Goal: Task Accomplishment & Management: Manage account settings

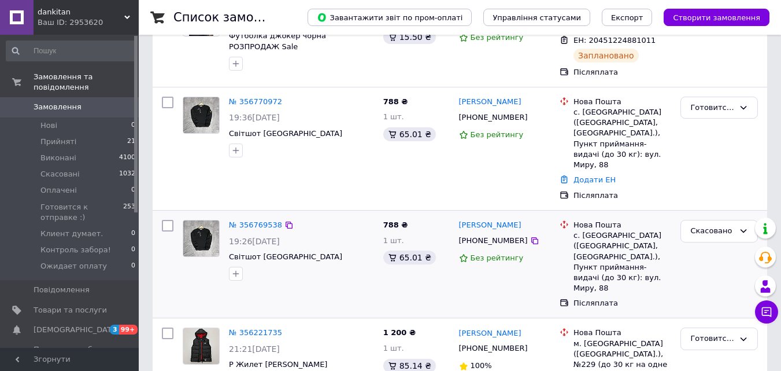
scroll to position [270, 0]
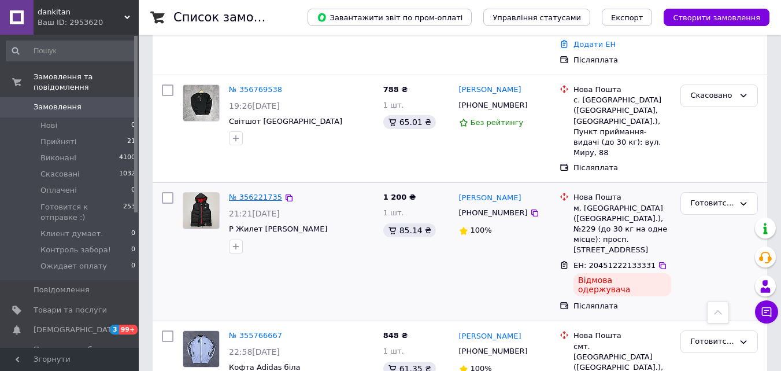
click at [247, 193] on link "№ 356221735" at bounding box center [255, 197] width 53 height 9
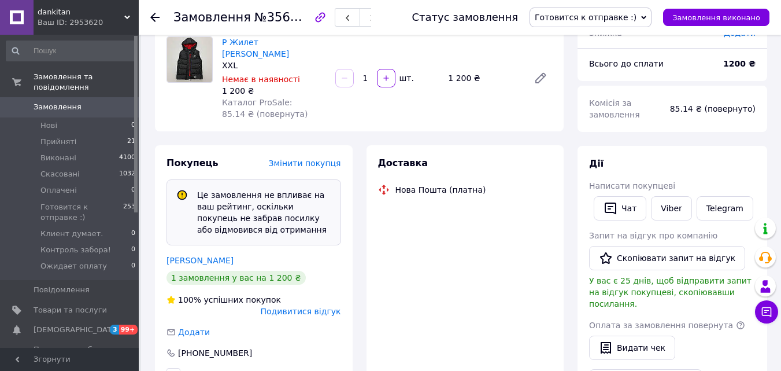
scroll to position [148, 0]
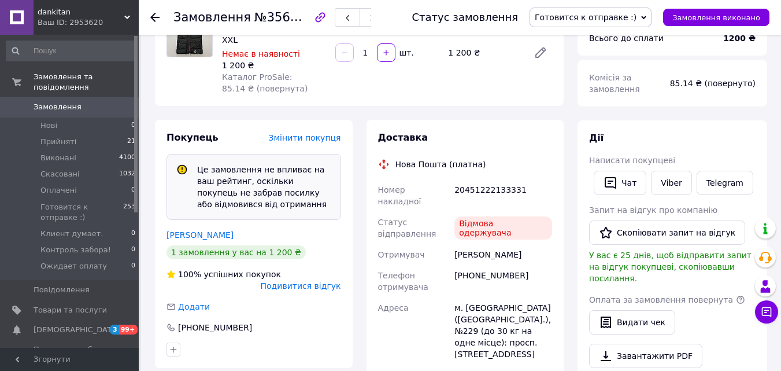
click at [321, 281] on span "Подивитися відгук" at bounding box center [301, 285] width 80 height 9
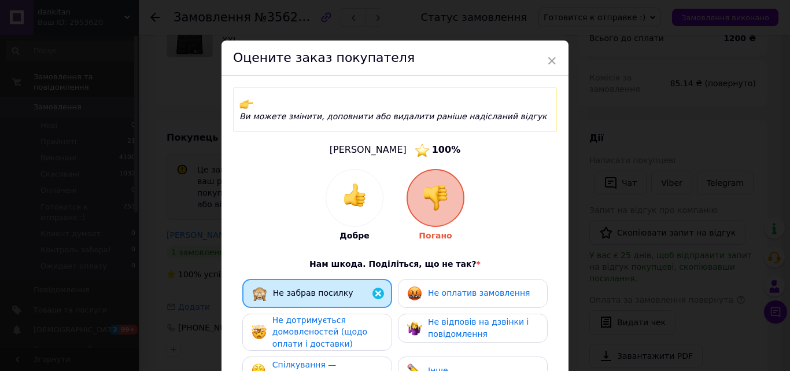
click at [164, 237] on div "× Оцените заказ покупателя Ви можете змінити, доповнити або видалити раніше над…" at bounding box center [395, 185] width 790 height 371
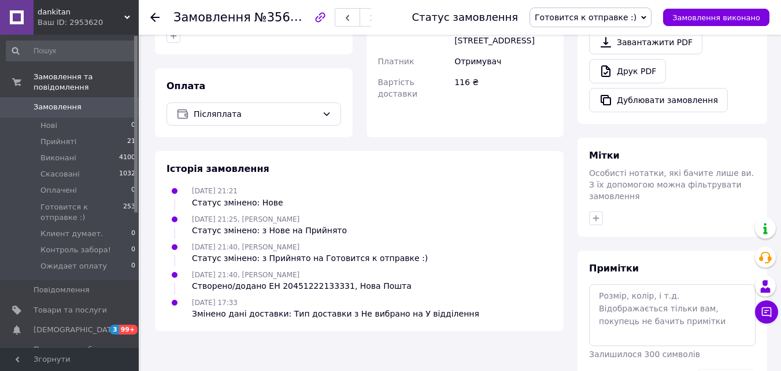
scroll to position [485, 0]
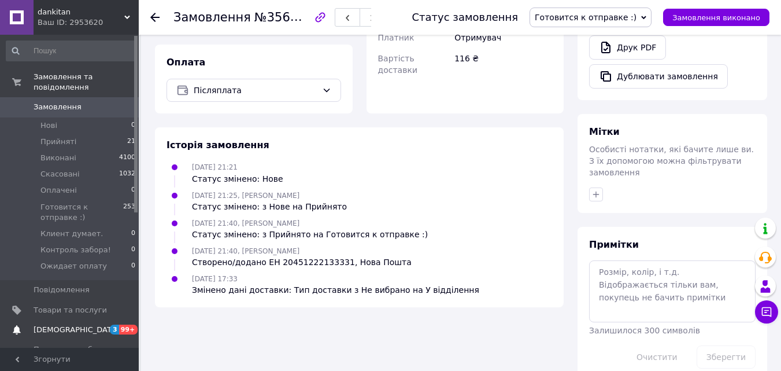
click at [113, 324] on span "3" at bounding box center [114, 329] width 9 height 10
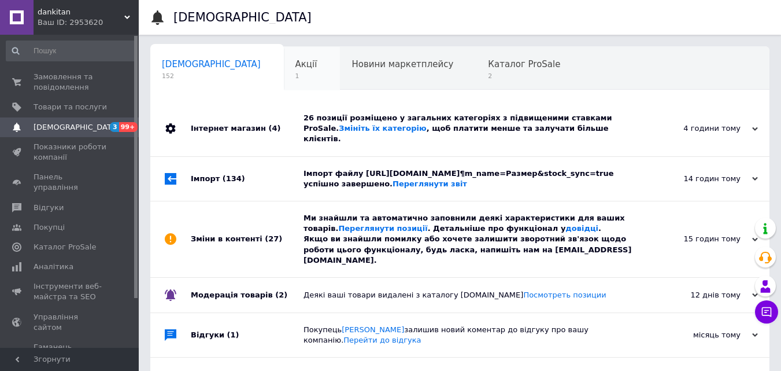
click at [284, 71] on div "Акції 1" at bounding box center [312, 69] width 57 height 44
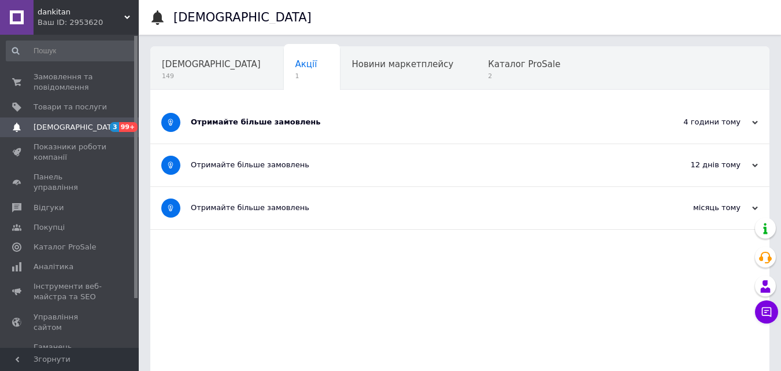
click at [446, 124] on div "Отримайте більше замовлень" at bounding box center [417, 122] width 452 height 10
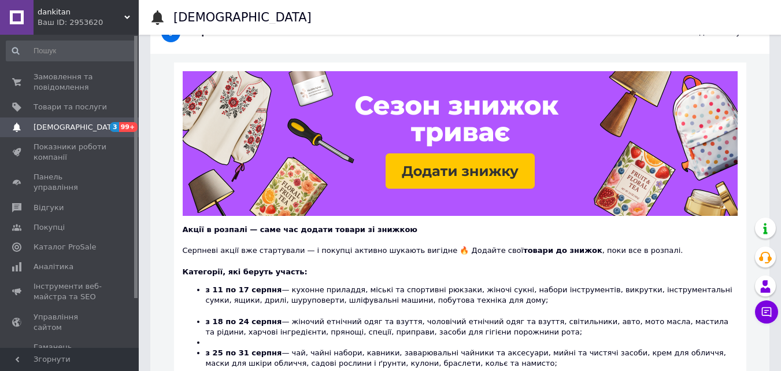
scroll to position [135, 0]
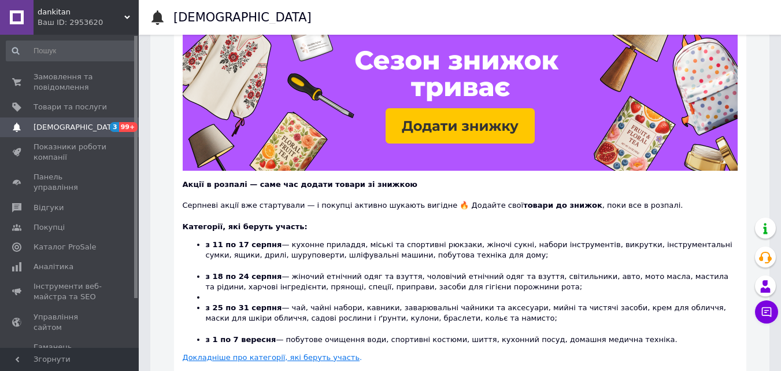
click at [460, 126] on img at bounding box center [460, 98] width 555 height 145
